Goal: Contribute content: Add original content to the website for others to see

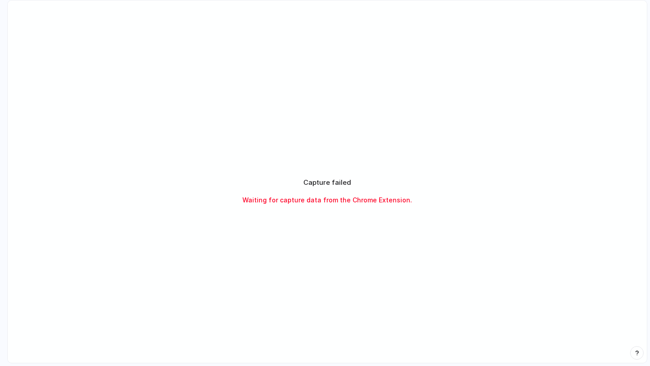
scroll to position [23, 0]
